Goal: Information Seeking & Learning: Learn about a topic

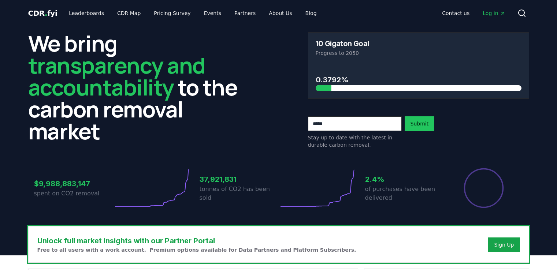
scroll to position [261, 0]
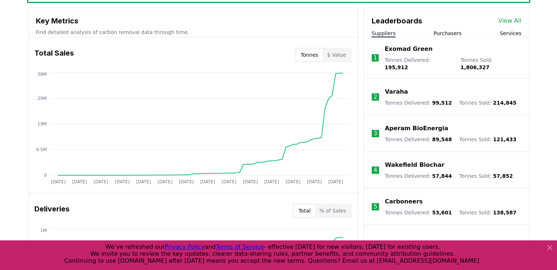
click at [435, 100] on span "99,512" at bounding box center [442, 103] width 20 height 6
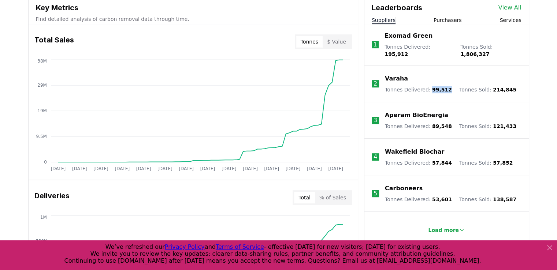
scroll to position [276, 0]
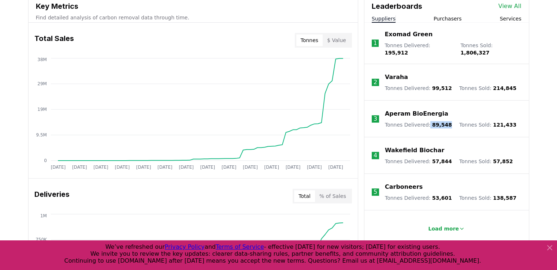
drag, startPoint x: 425, startPoint y: 122, endPoint x: 444, endPoint y: 119, distance: 19.3
click at [444, 121] on div "Tonnes Delivered : 89,548 Tonnes Sold : 121,433" at bounding box center [450, 124] width 131 height 7
click at [432, 122] on span "89,548" at bounding box center [442, 125] width 20 height 6
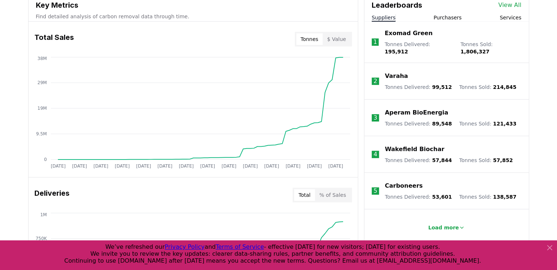
scroll to position [293, 0]
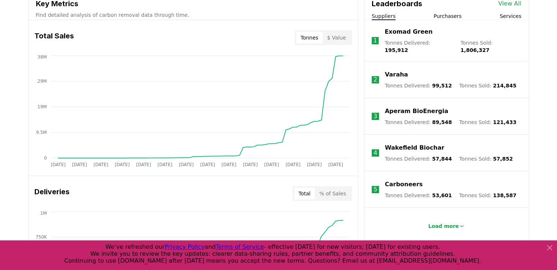
click at [389, 107] on p "Aperam BioEnergia" at bounding box center [416, 111] width 63 height 9
